Goal: Information Seeking & Learning: Understand process/instructions

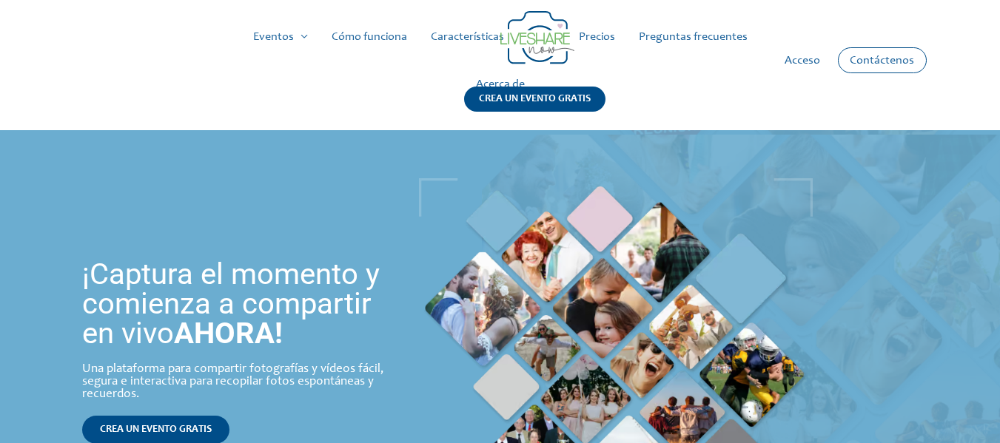
click at [599, 41] on font "Precios" at bounding box center [597, 37] width 36 height 12
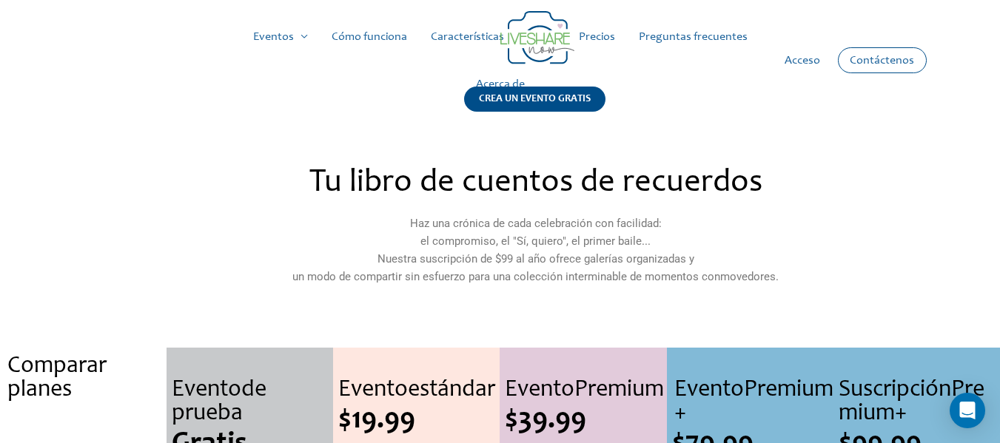
click at [364, 39] on font "Cómo funciona" at bounding box center [370, 37] width 76 height 12
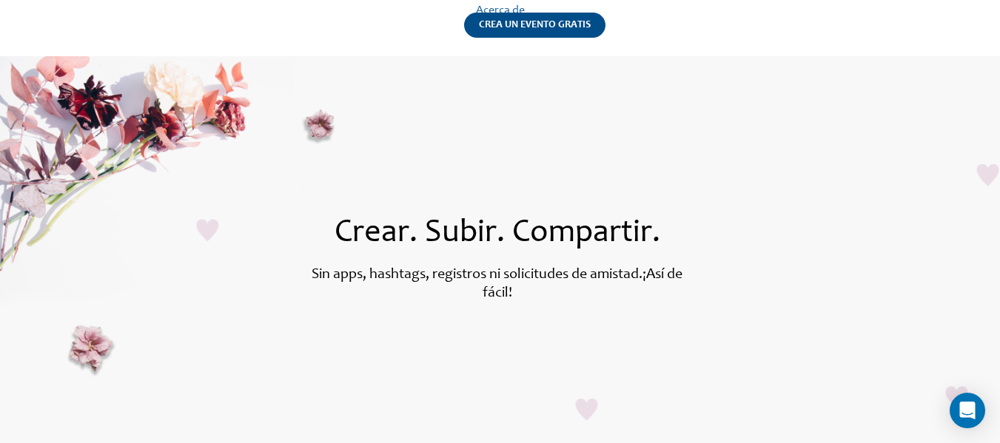
scroll to position [148, 0]
